Goal: Transaction & Acquisition: Purchase product/service

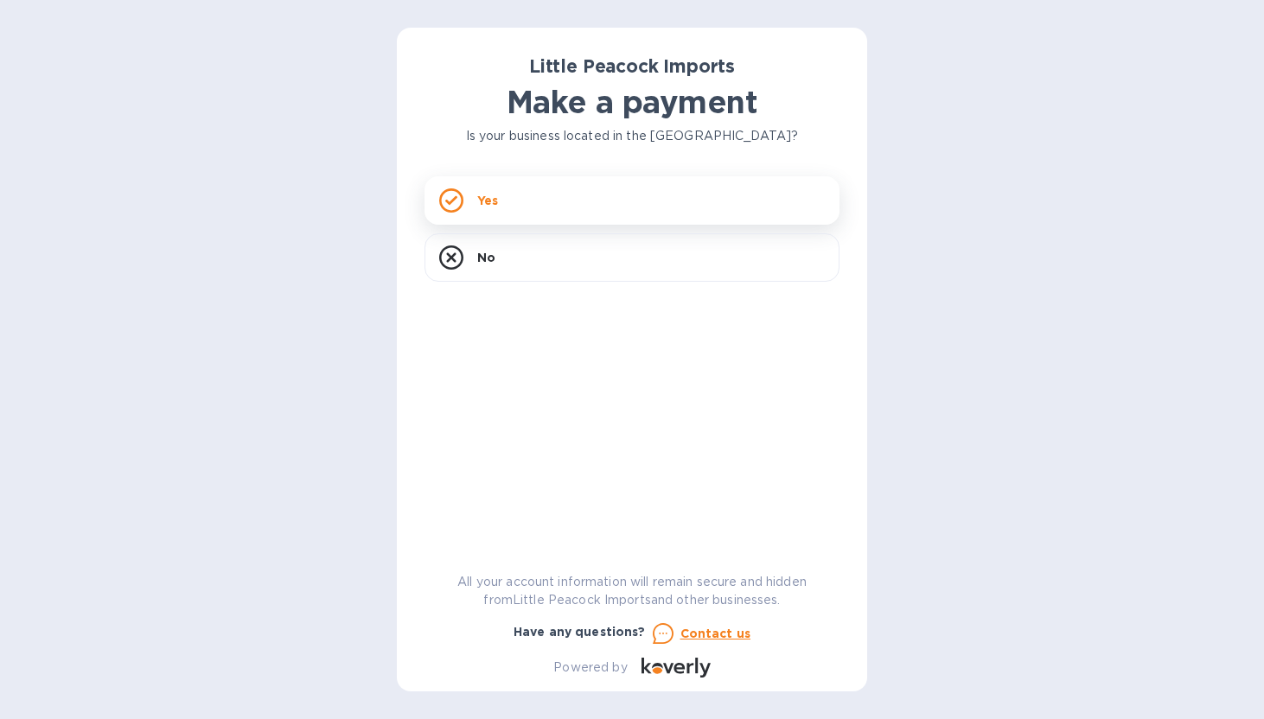
click at [650, 190] on div "Yes" at bounding box center [631, 200] width 415 height 48
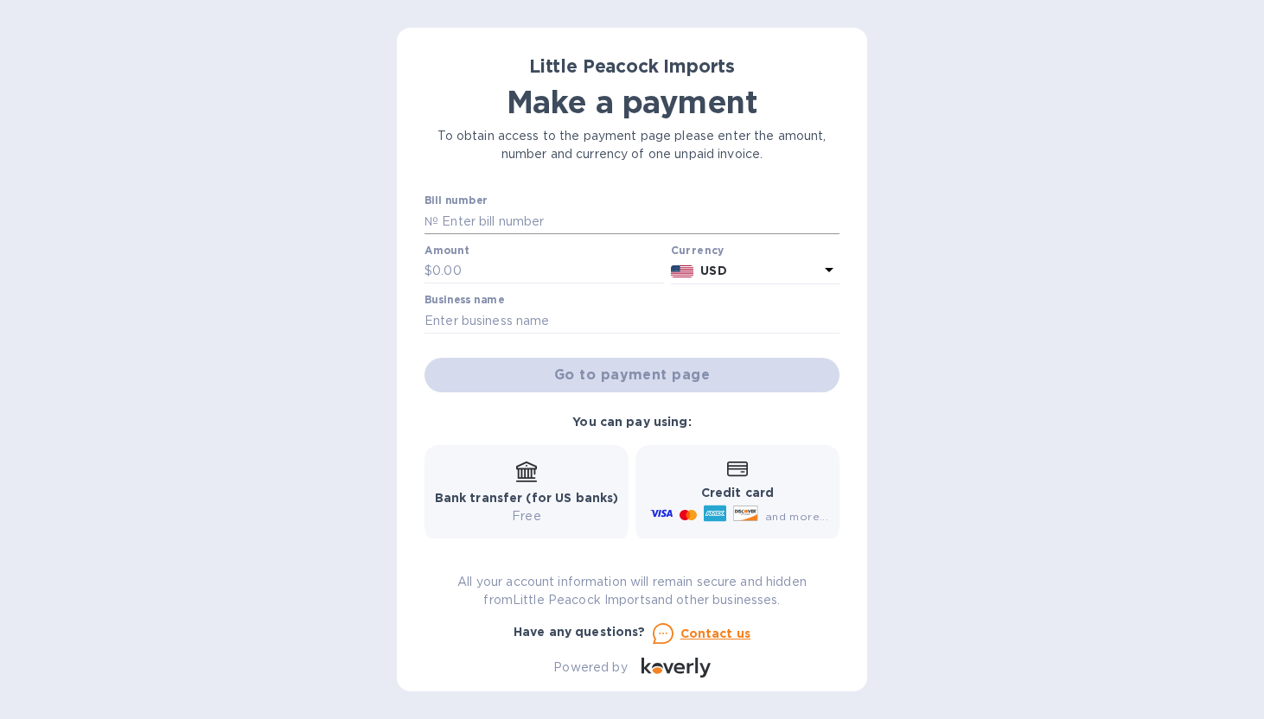
click at [440, 213] on input "text" at bounding box center [638, 221] width 401 height 26
paste input "ST-810 Quarterly"
type input "ST-810 Quarterly"
click at [501, 222] on input "text" at bounding box center [638, 221] width 401 height 26
paste input "LP2508263"
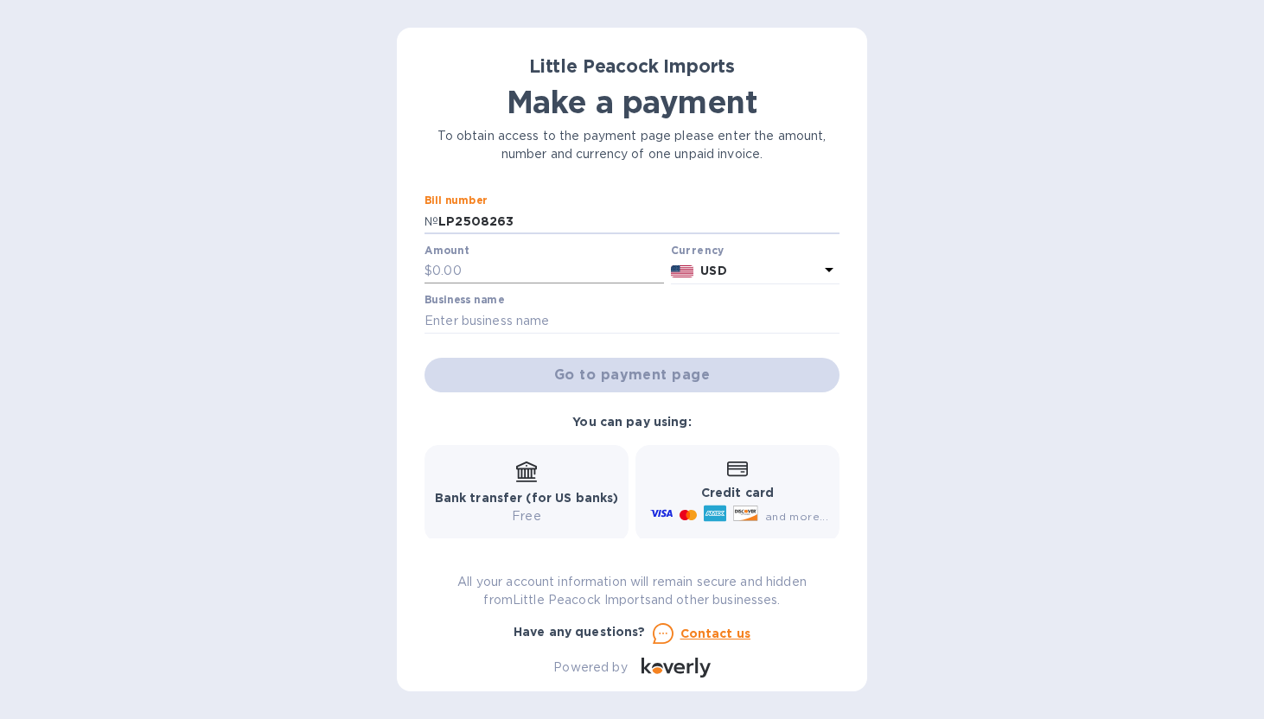
type input "LP2508263"
click at [487, 273] on input "text" at bounding box center [548, 271] width 232 height 26
paste input "1,322.68"
type input "1,322.68"
click at [474, 315] on input "text" at bounding box center [631, 321] width 415 height 26
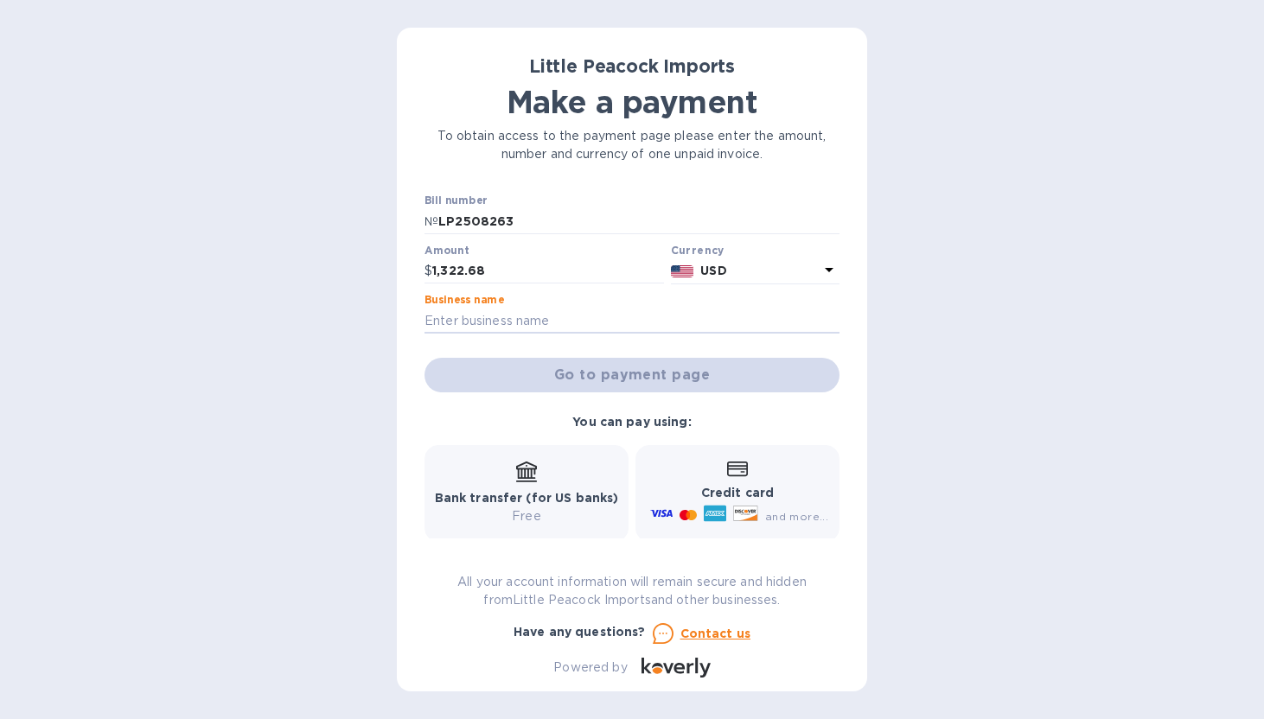
type input "PIVCO LLC"
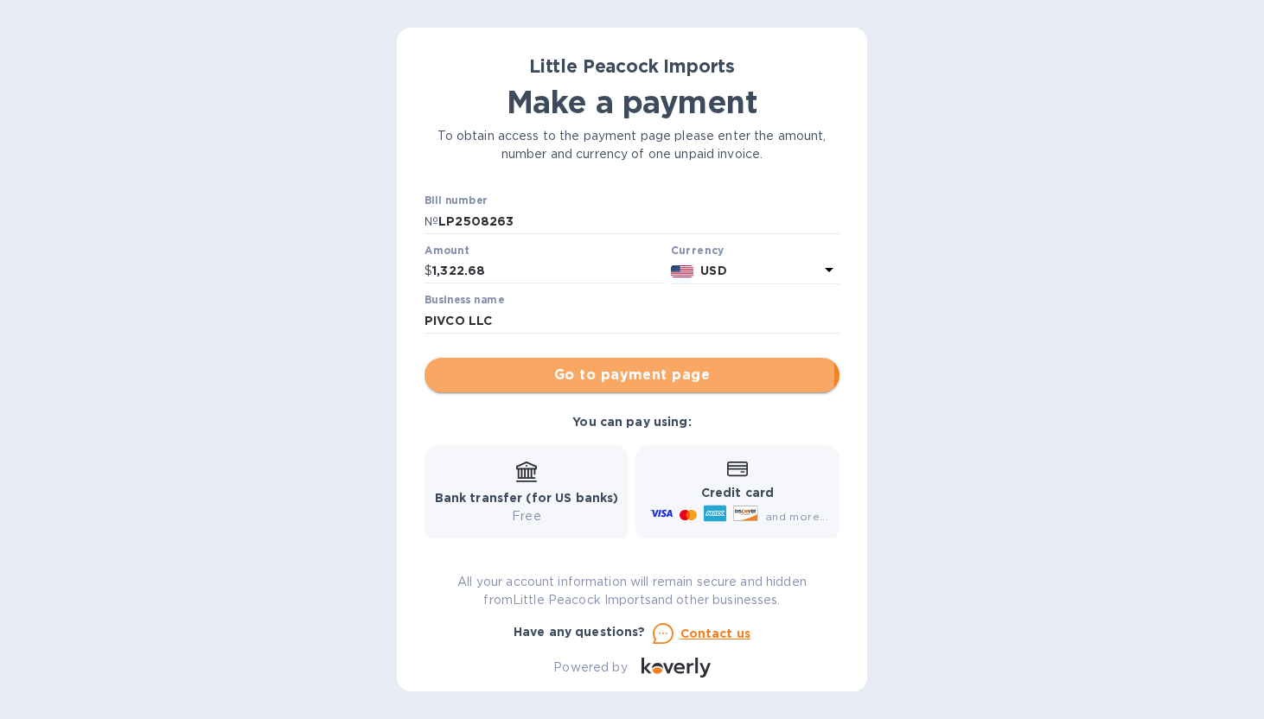
click at [556, 376] on span "Go to payment page" at bounding box center [631, 375] width 387 height 21
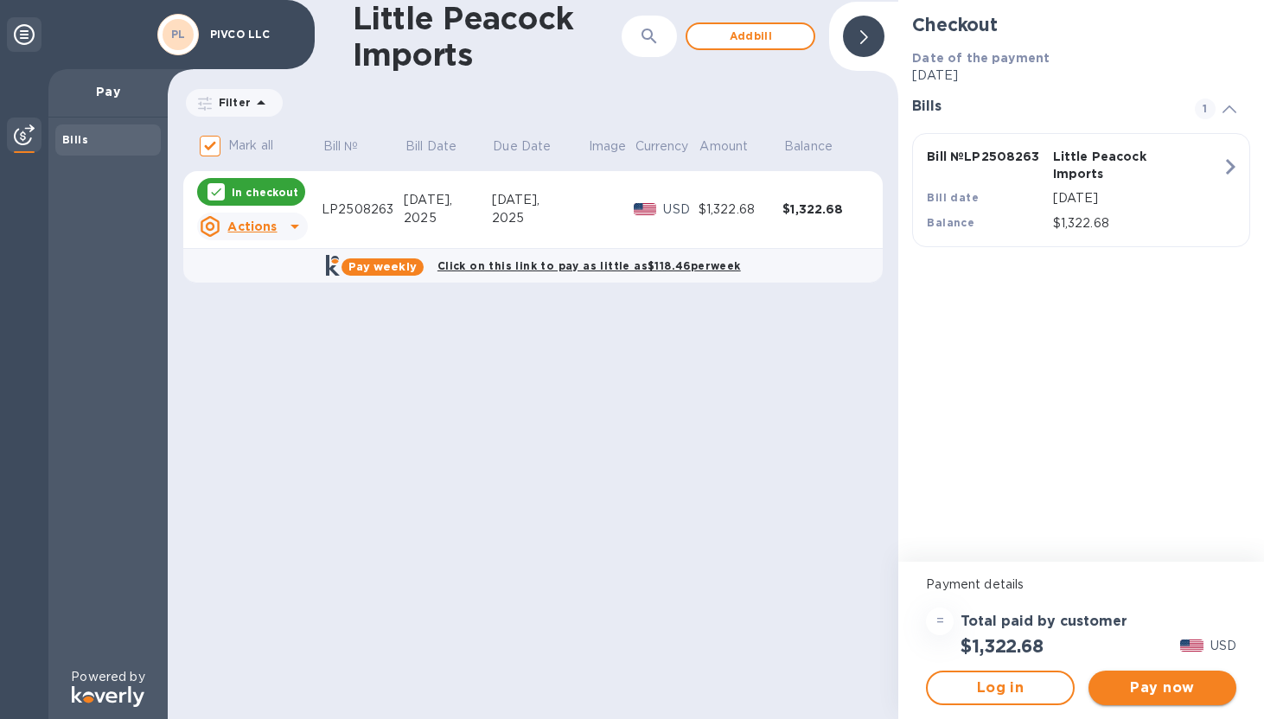
click at [1151, 690] on span "Pay now" at bounding box center [1162, 688] width 120 height 21
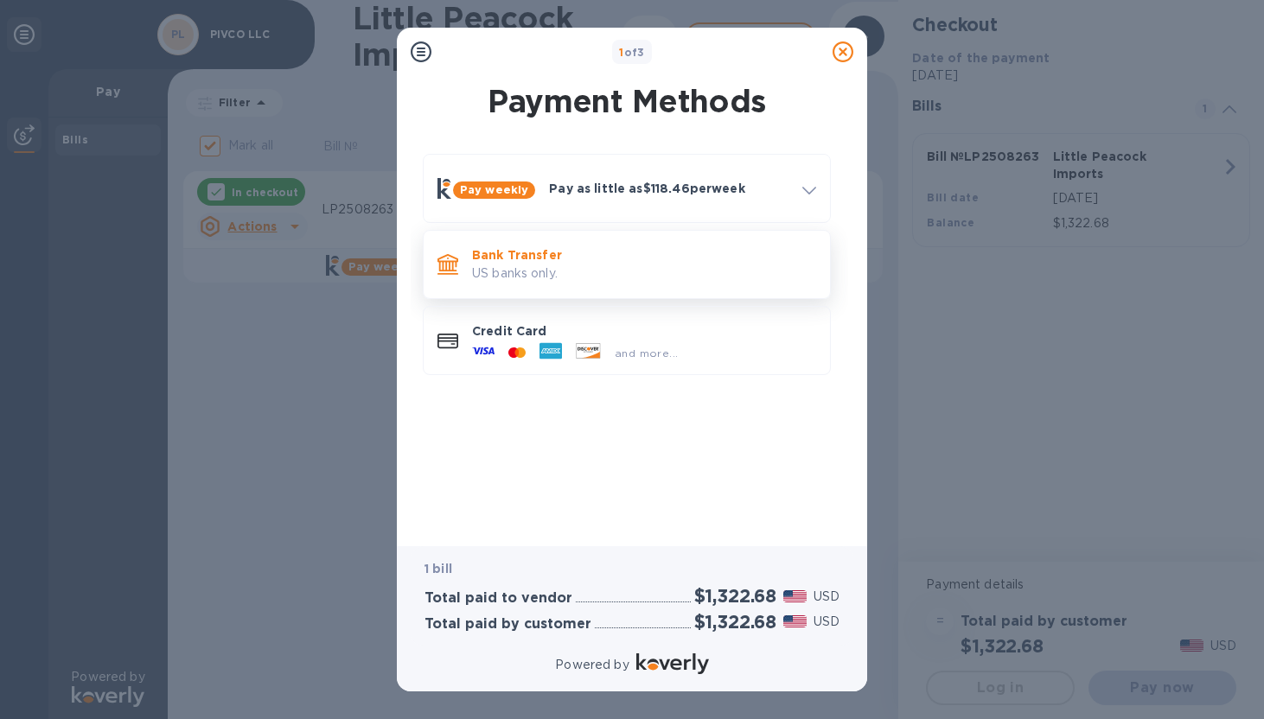
click at [554, 248] on p "Bank Transfer" at bounding box center [644, 254] width 344 height 17
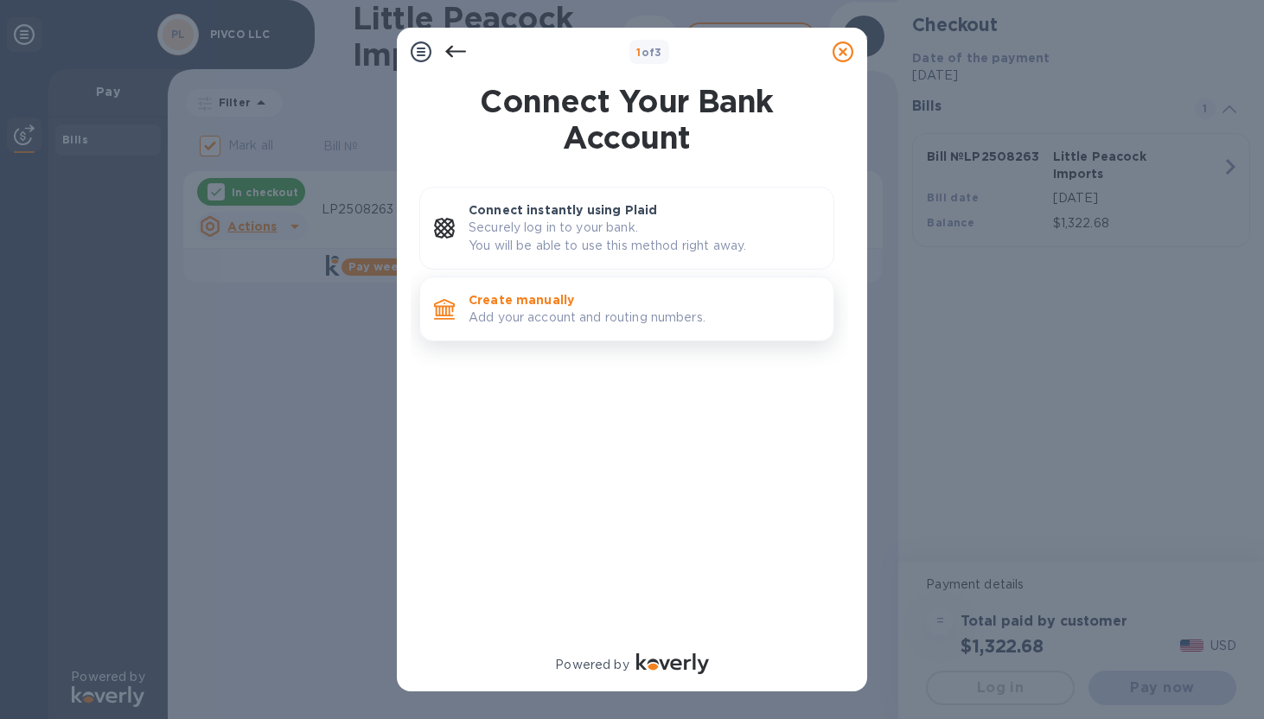
click at [541, 325] on p "Add your account and routing numbers." at bounding box center [643, 318] width 351 height 18
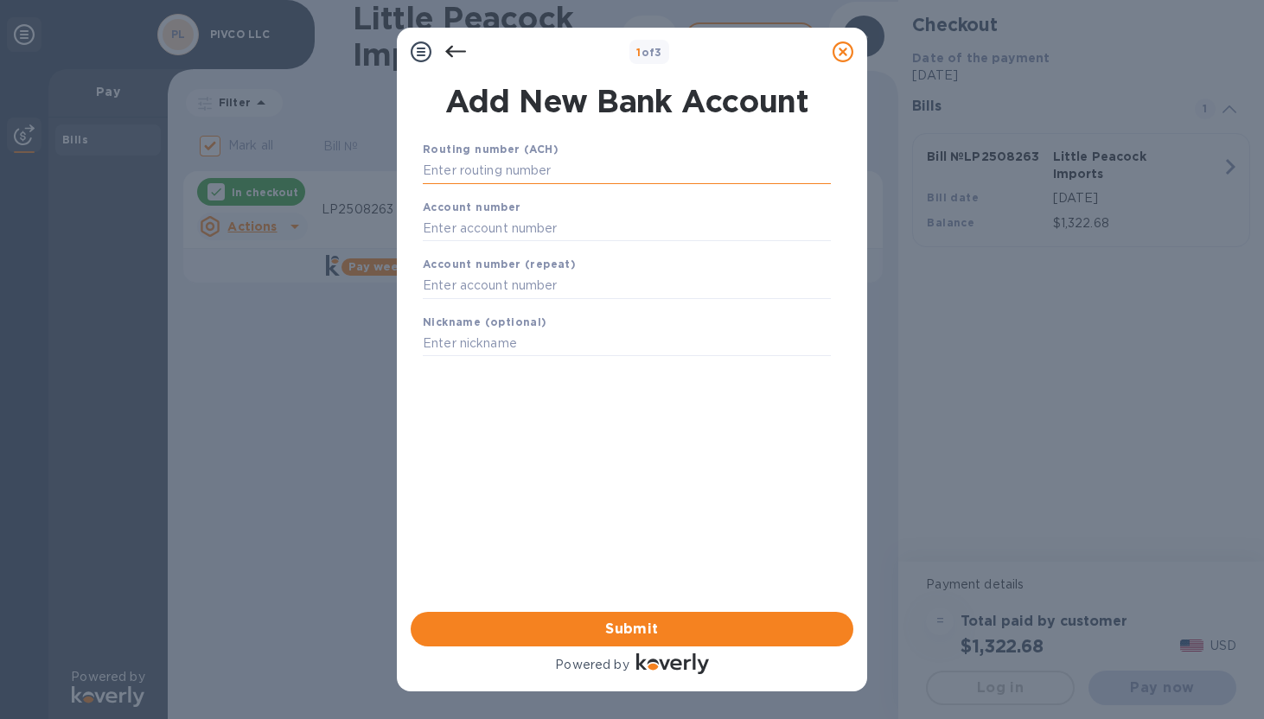
click at [485, 173] on input "text" at bounding box center [627, 171] width 408 height 26
type input "021000021"
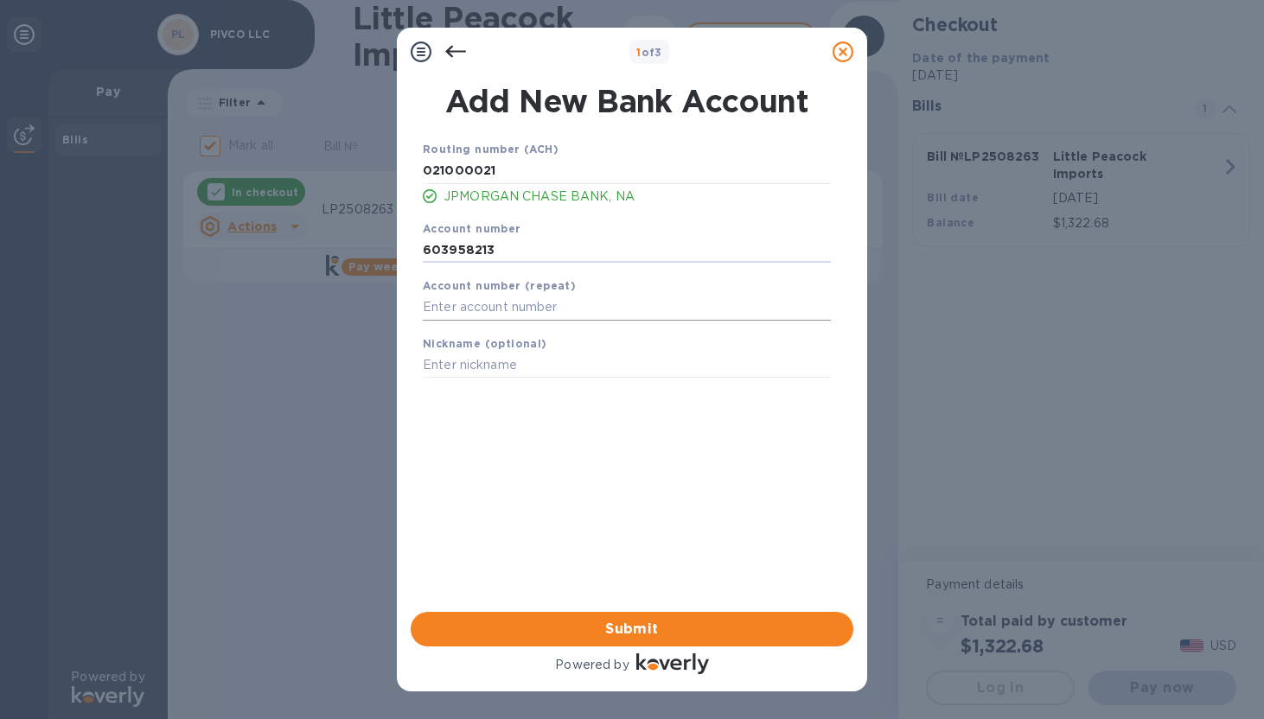
type input "603958213"
click at [467, 307] on input "text" at bounding box center [627, 308] width 408 height 26
type input "603958213"
click at [467, 360] on input "text" at bounding box center [627, 366] width 408 height 26
type input "P"
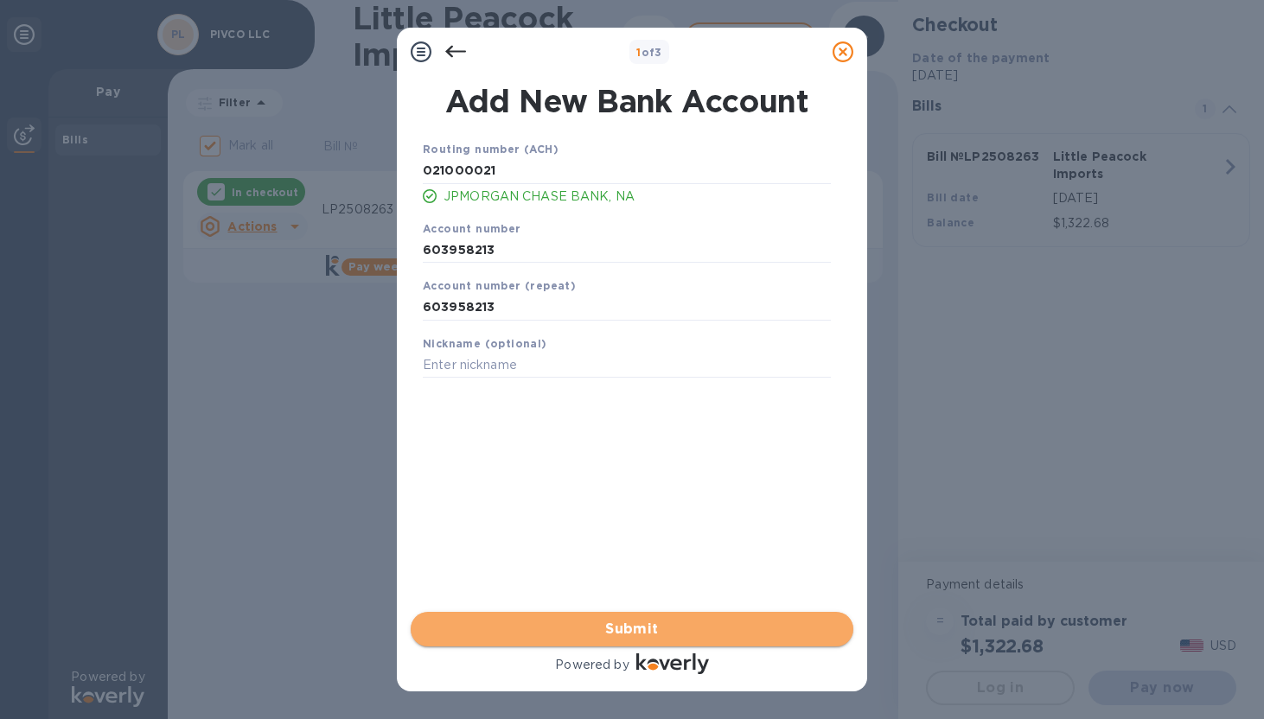
click at [576, 619] on span "Submit" at bounding box center [631, 629] width 415 height 21
